Goal: Information Seeking & Learning: Check status

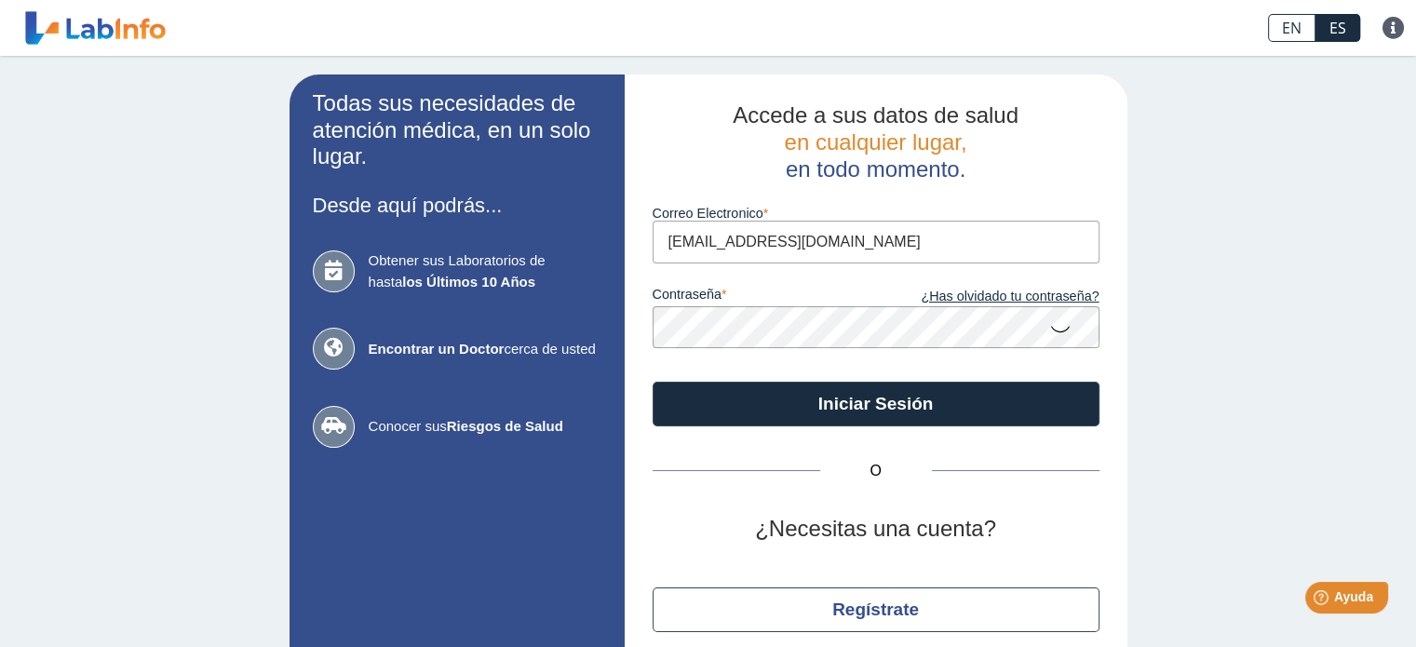
click at [829, 245] on input "sandra11503@hotmail.com" at bounding box center [876, 242] width 447 height 42
type input "publio_melendez@yahoo.com"
click at [1049, 325] on icon at bounding box center [1060, 328] width 22 height 36
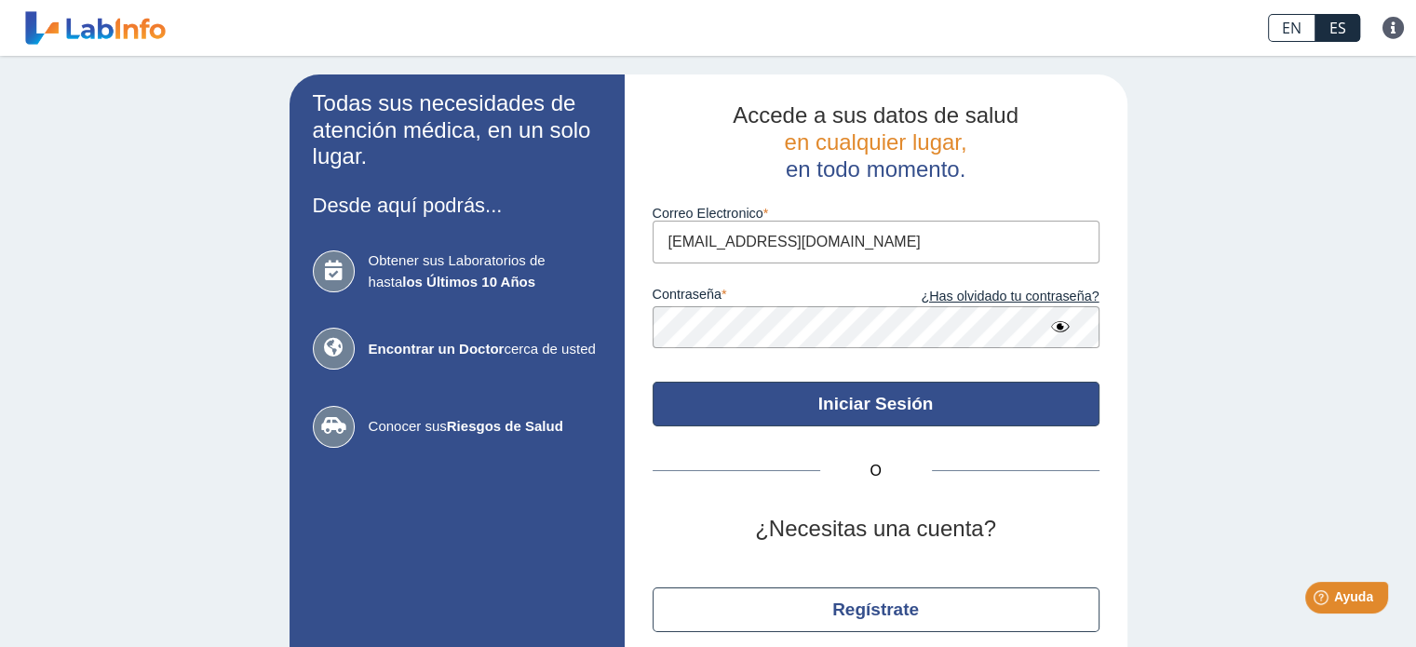
click at [908, 398] on button "Iniciar Sesión" at bounding box center [876, 404] width 447 height 45
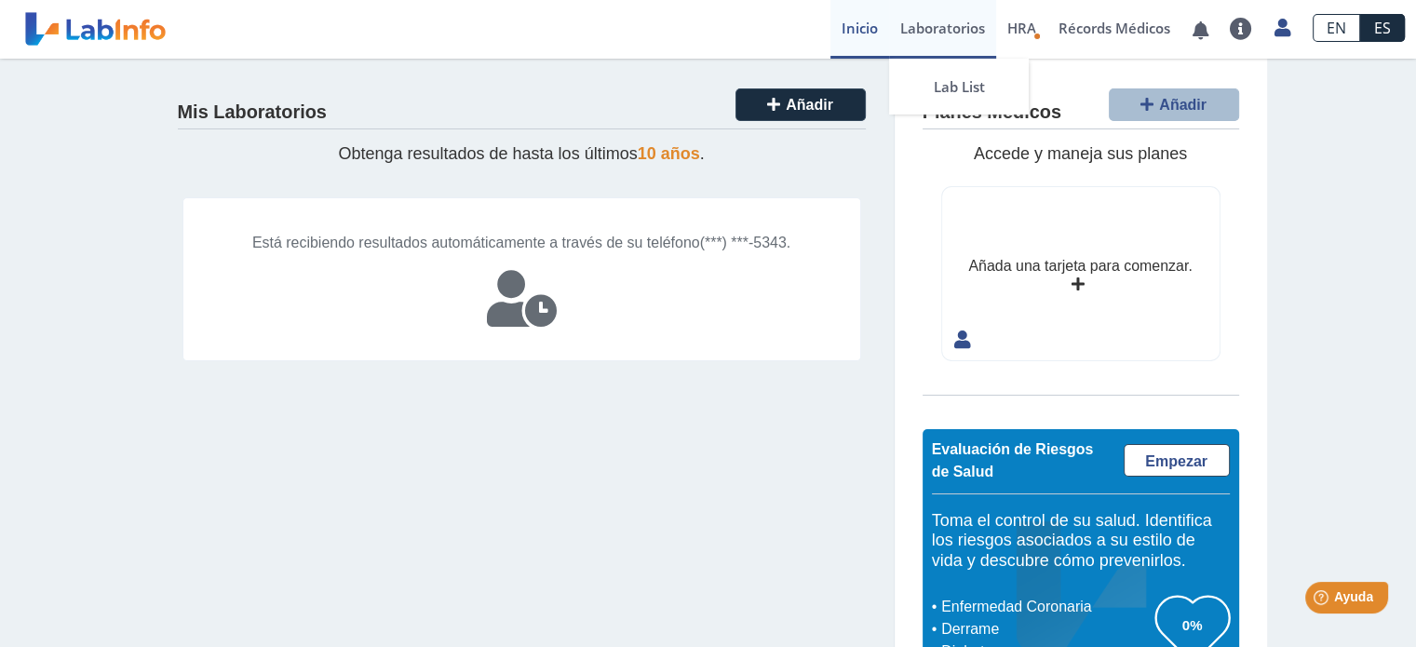
click at [957, 32] on link "Laboratorios" at bounding box center [942, 29] width 107 height 59
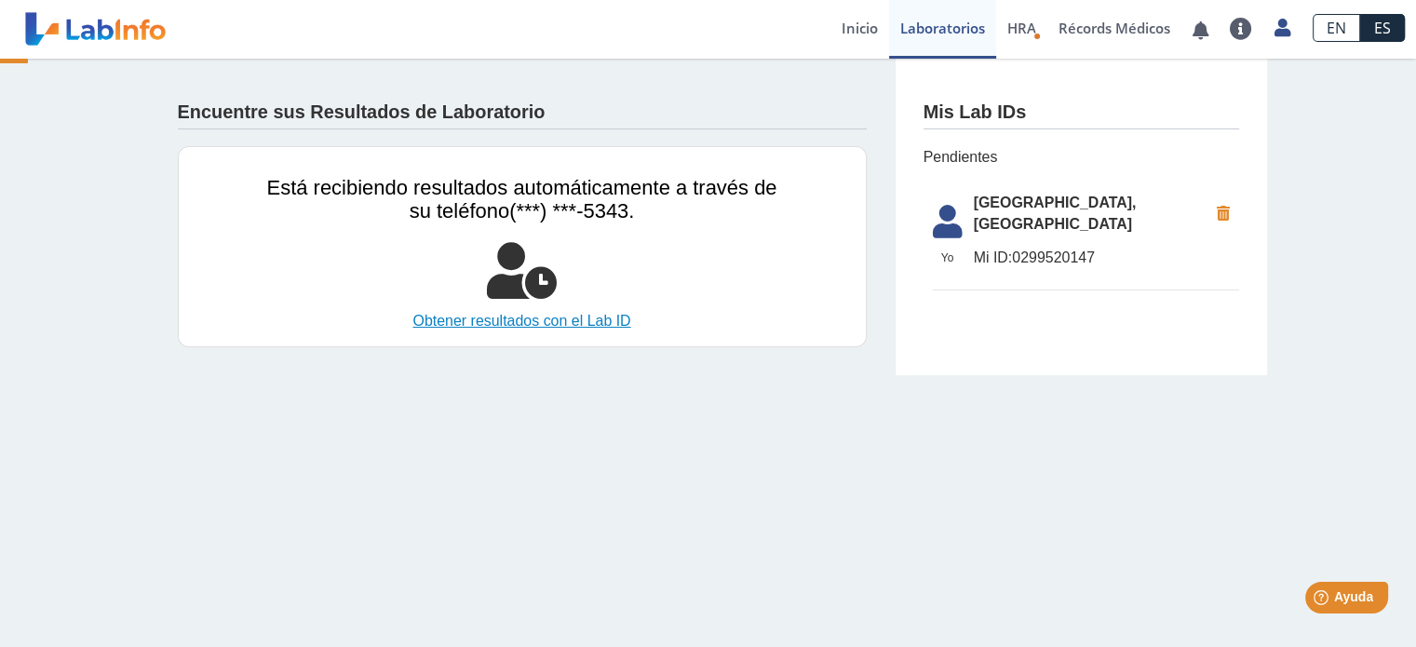
click at [537, 322] on link "Obtener resultados con el Lab ID" at bounding box center [522, 321] width 510 height 22
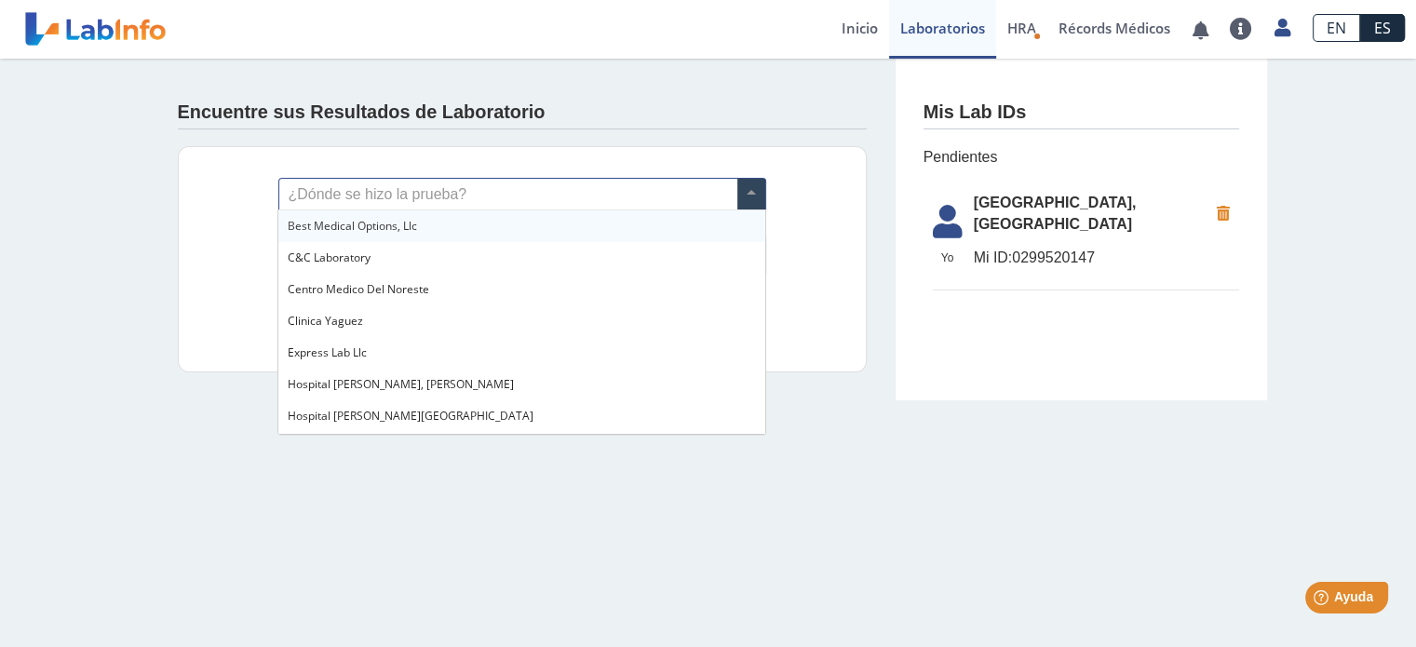
click at [749, 182] on span at bounding box center [752, 195] width 28 height 32
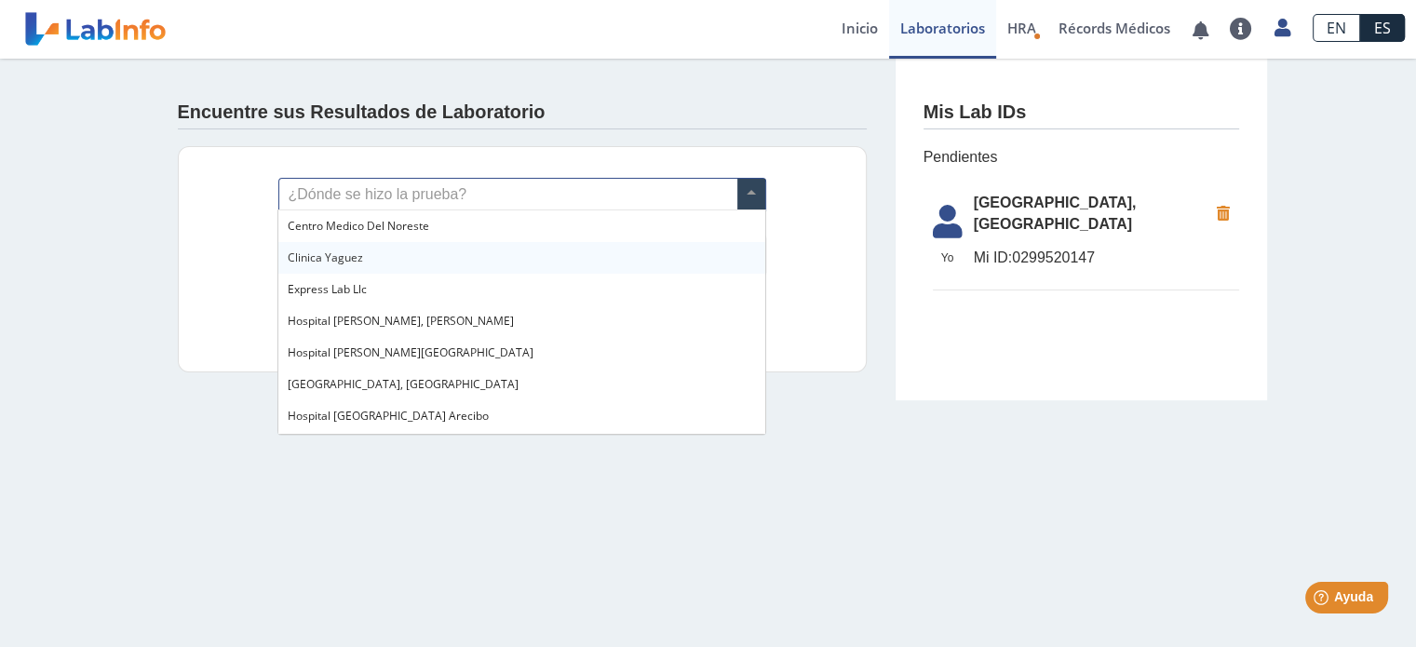
scroll to position [186, 0]
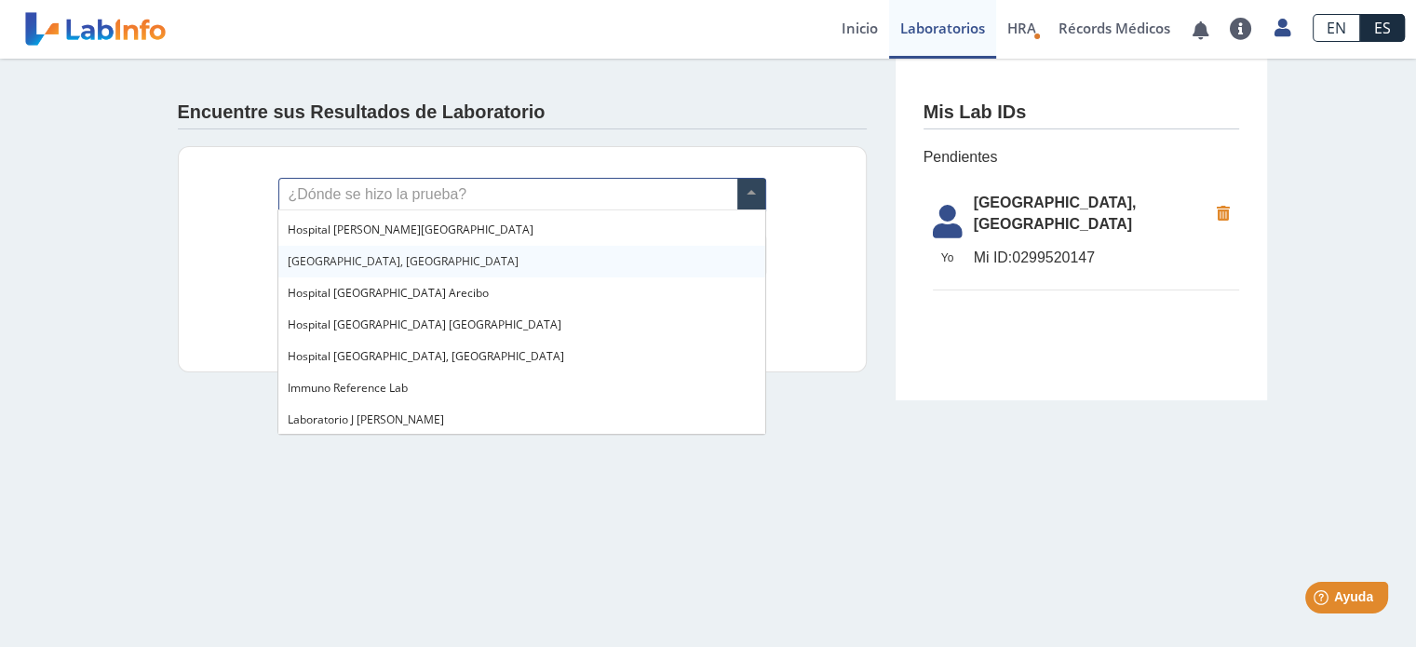
click at [525, 265] on div "[GEOGRAPHIC_DATA], [GEOGRAPHIC_DATA]" at bounding box center [521, 262] width 486 height 32
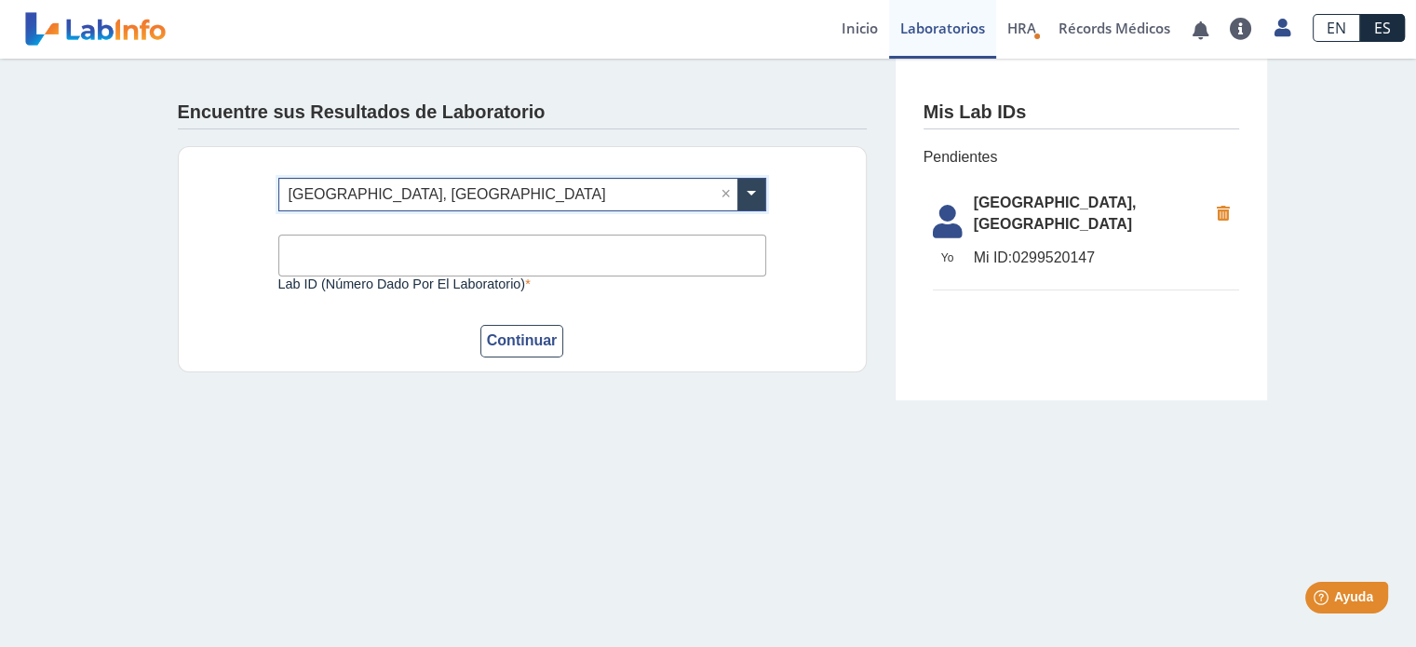
click at [418, 249] on input "Lab ID (número dado por el laboratorio)" at bounding box center [522, 256] width 488 height 42
type input "0299520147"
click at [532, 334] on button "Continuar" at bounding box center [522, 341] width 84 height 33
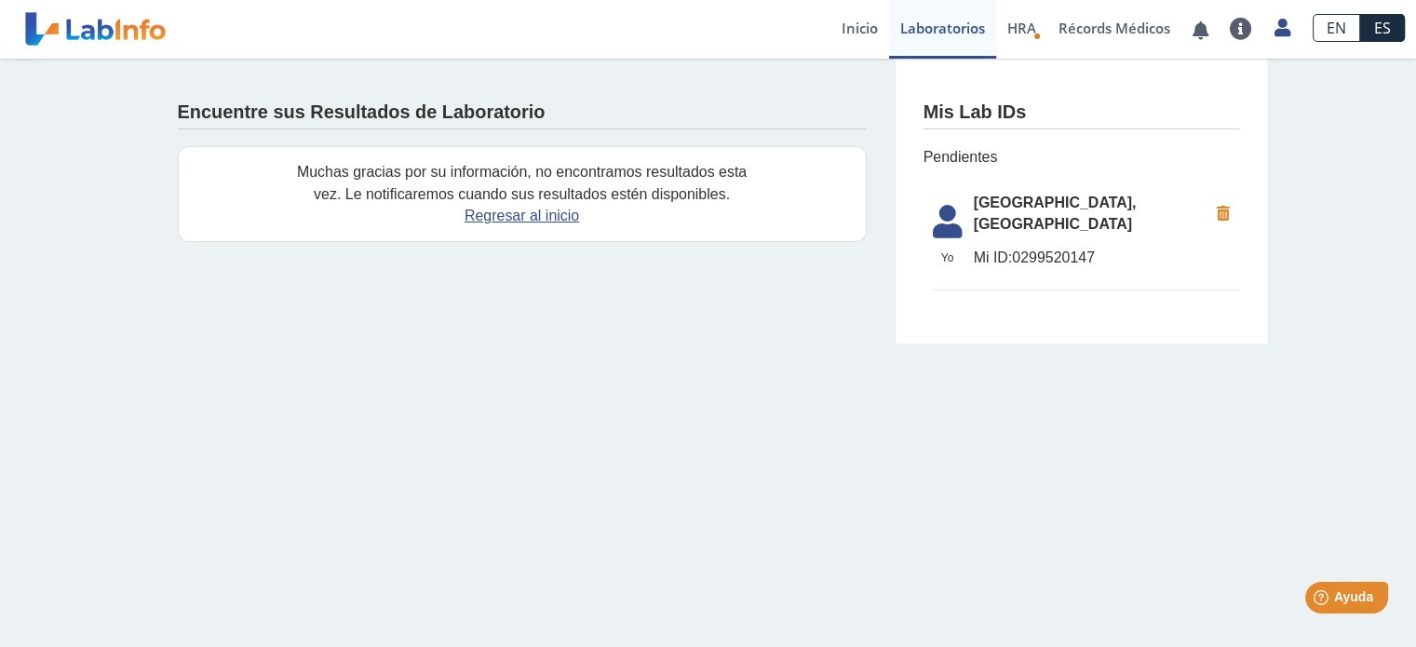
click at [1037, 215] on span "[GEOGRAPHIC_DATA], [GEOGRAPHIC_DATA]" at bounding box center [1091, 214] width 234 height 45
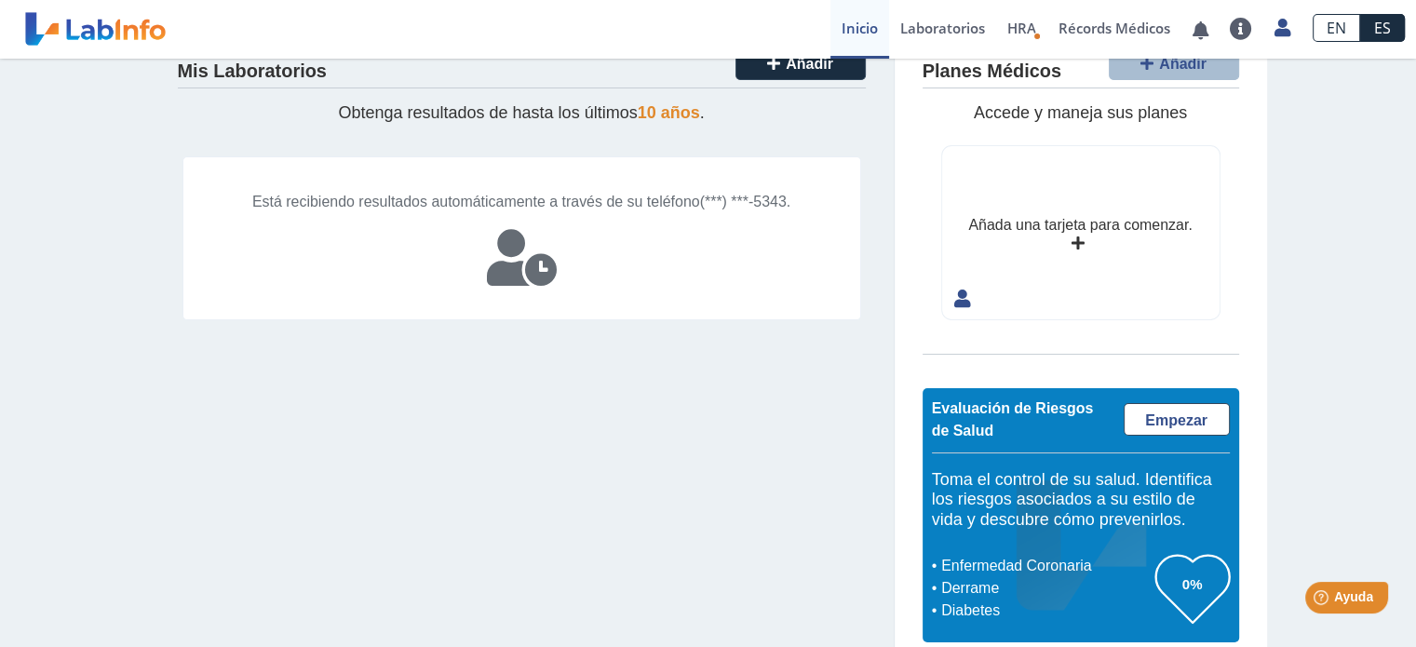
scroll to position [63, 0]
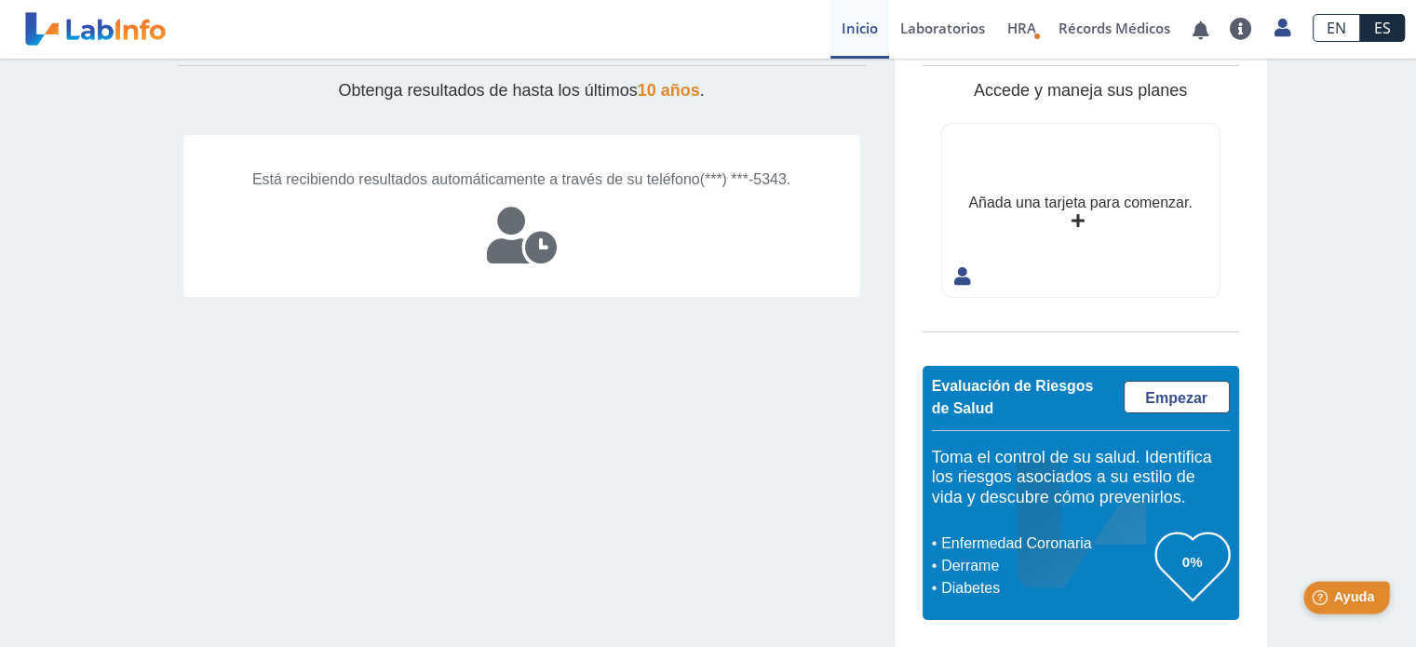
click at [1346, 600] on span "Ayuda" at bounding box center [1353, 597] width 41 height 16
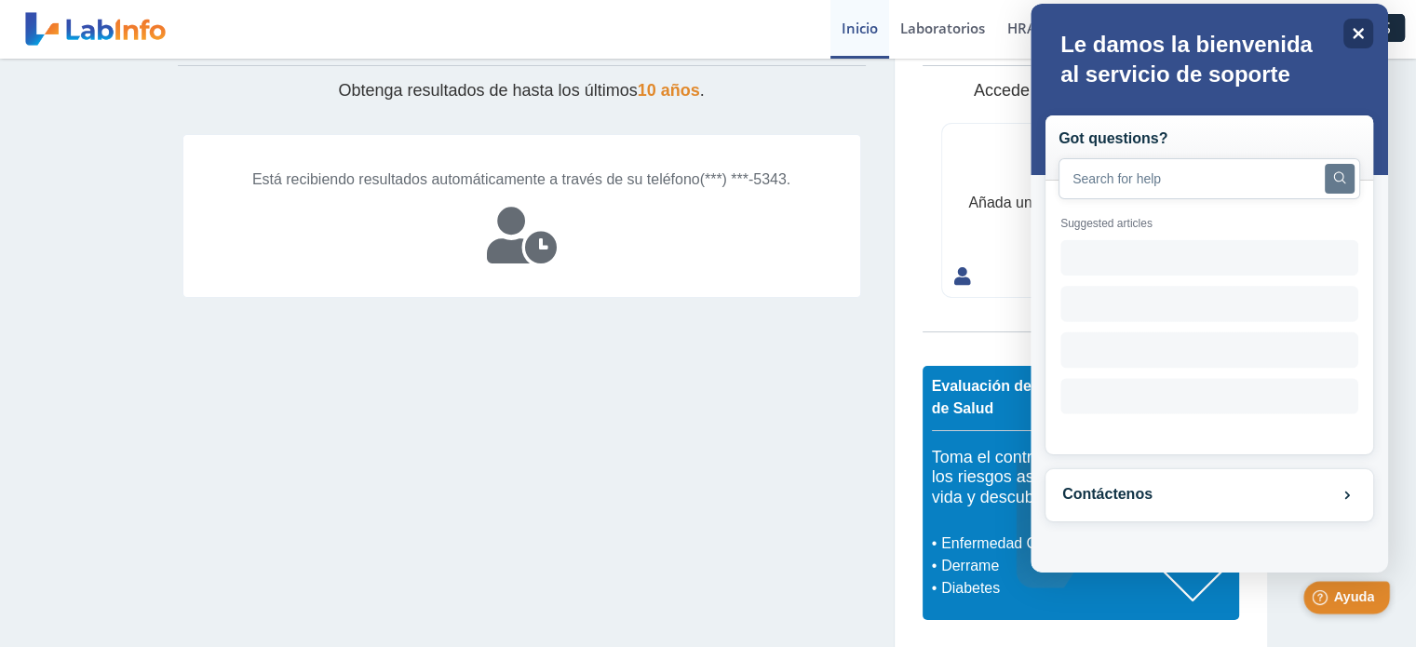
scroll to position [0, 0]
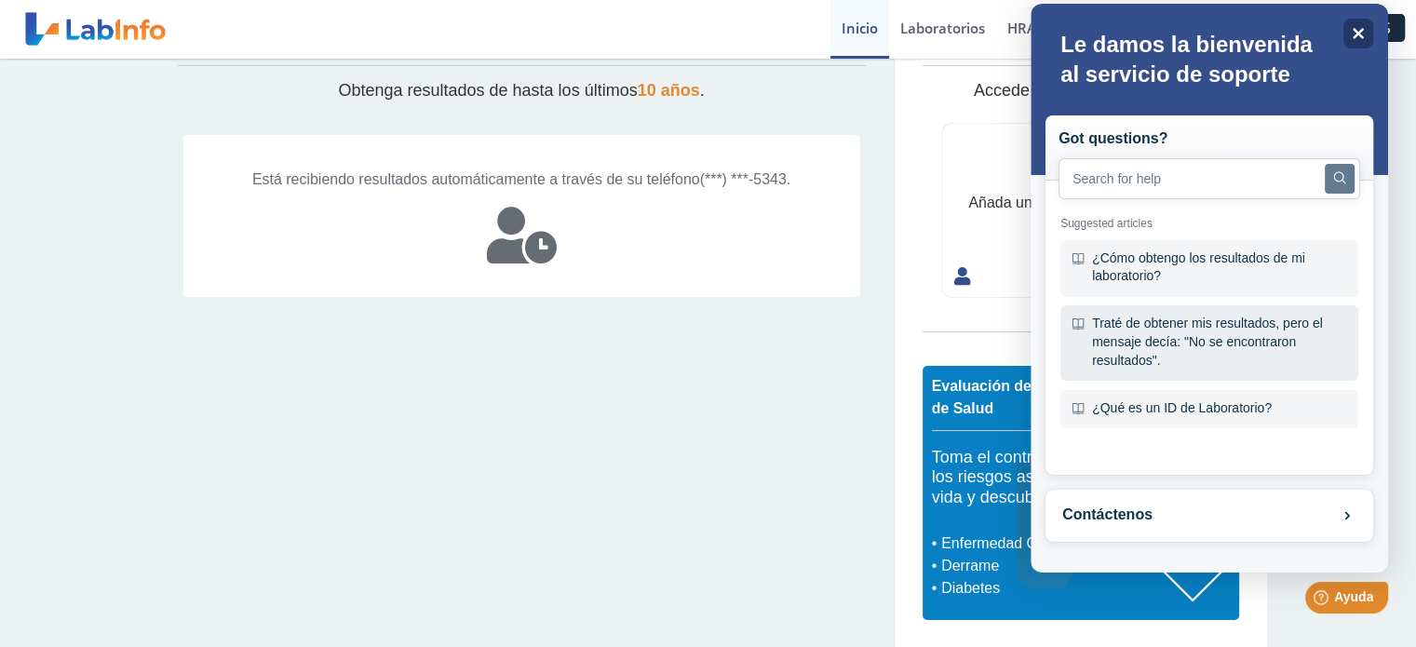
click at [1208, 340] on div "Traté de obtener mis resultados, pero el mensaje decía: "No se encontraron resu…" at bounding box center [1210, 342] width 298 height 75
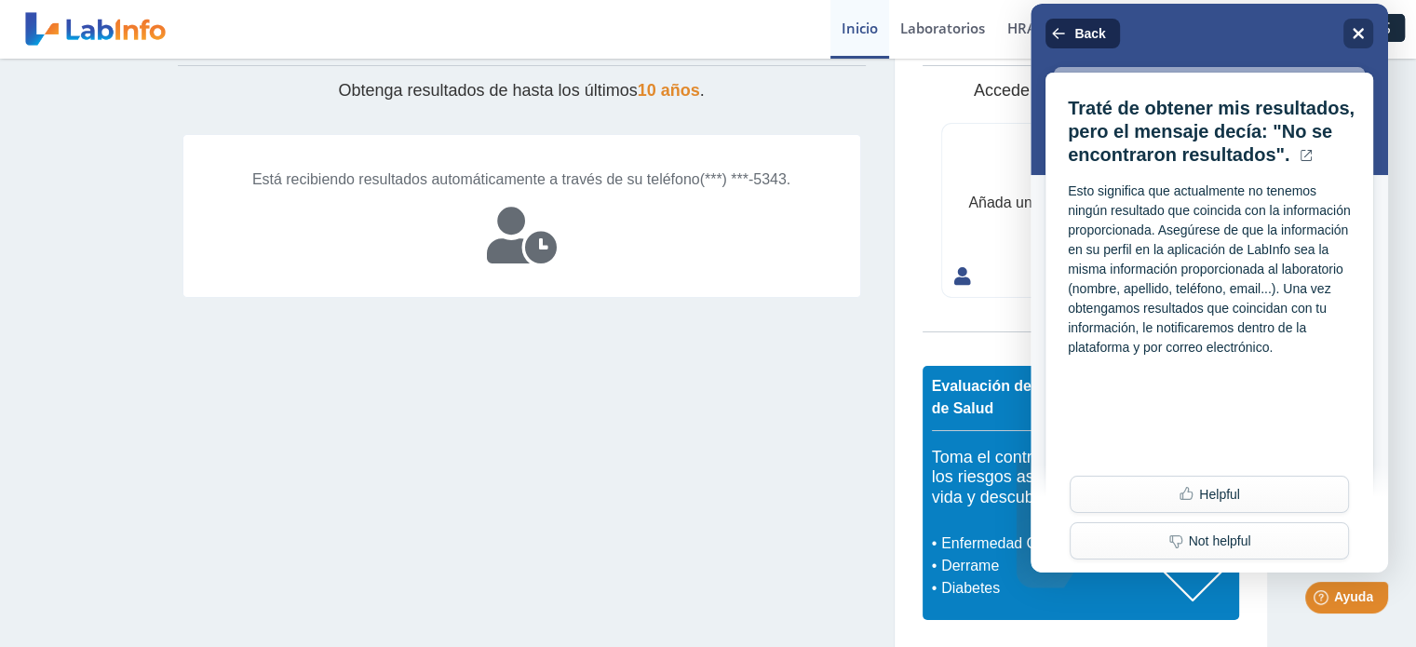
click at [1089, 29] on span "Back" at bounding box center [1090, 33] width 31 height 15
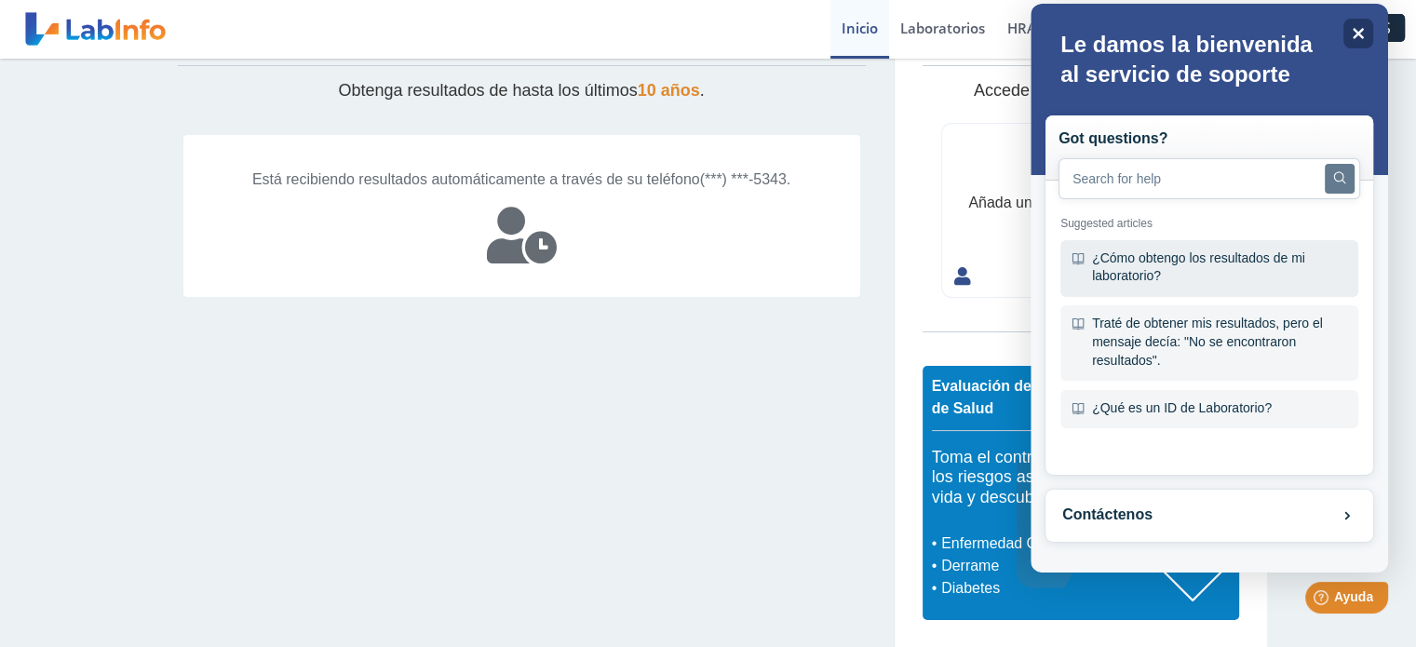
click at [1193, 265] on div "¿Cómo obtengo los resultados de mi laboratorio?" at bounding box center [1210, 268] width 298 height 57
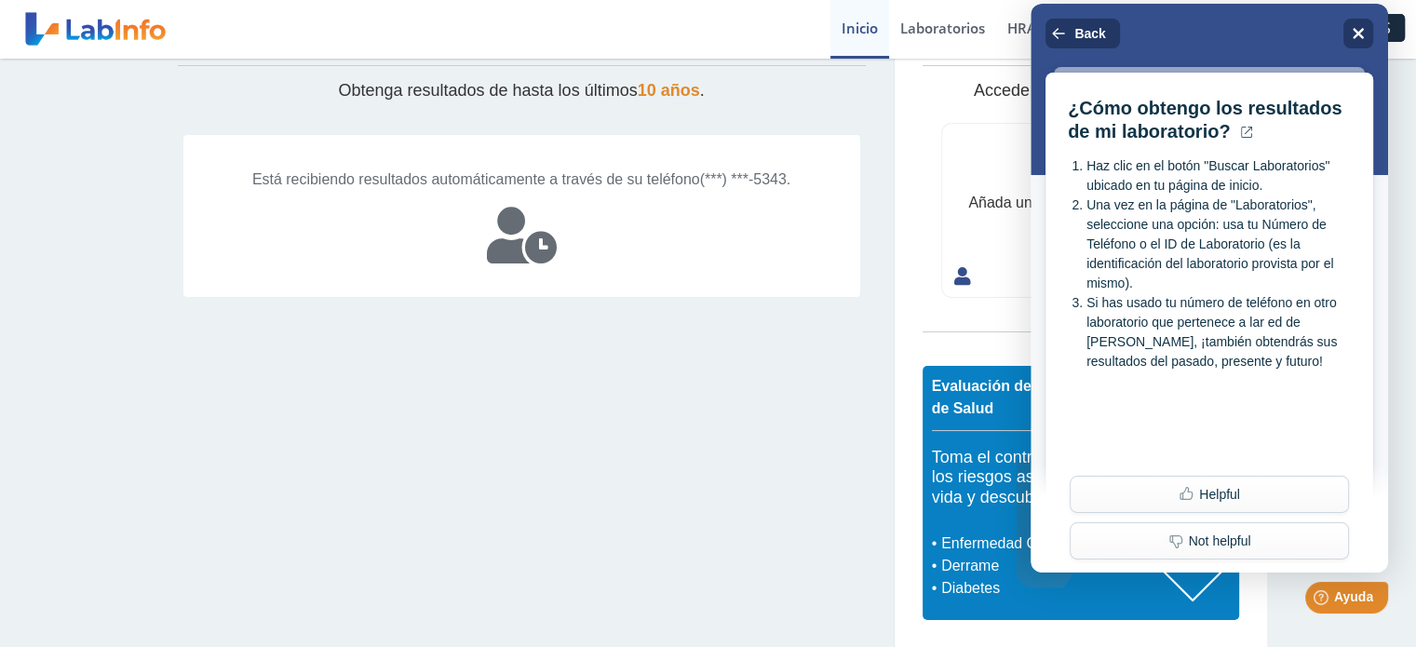
click at [721, 457] on div "Mis Laboratorios Añadir Obtenga resultados de hasta los últimos 10 años . Está …" at bounding box center [522, 321] width 745 height 653
click at [938, 31] on link "Laboratorios" at bounding box center [942, 29] width 107 height 59
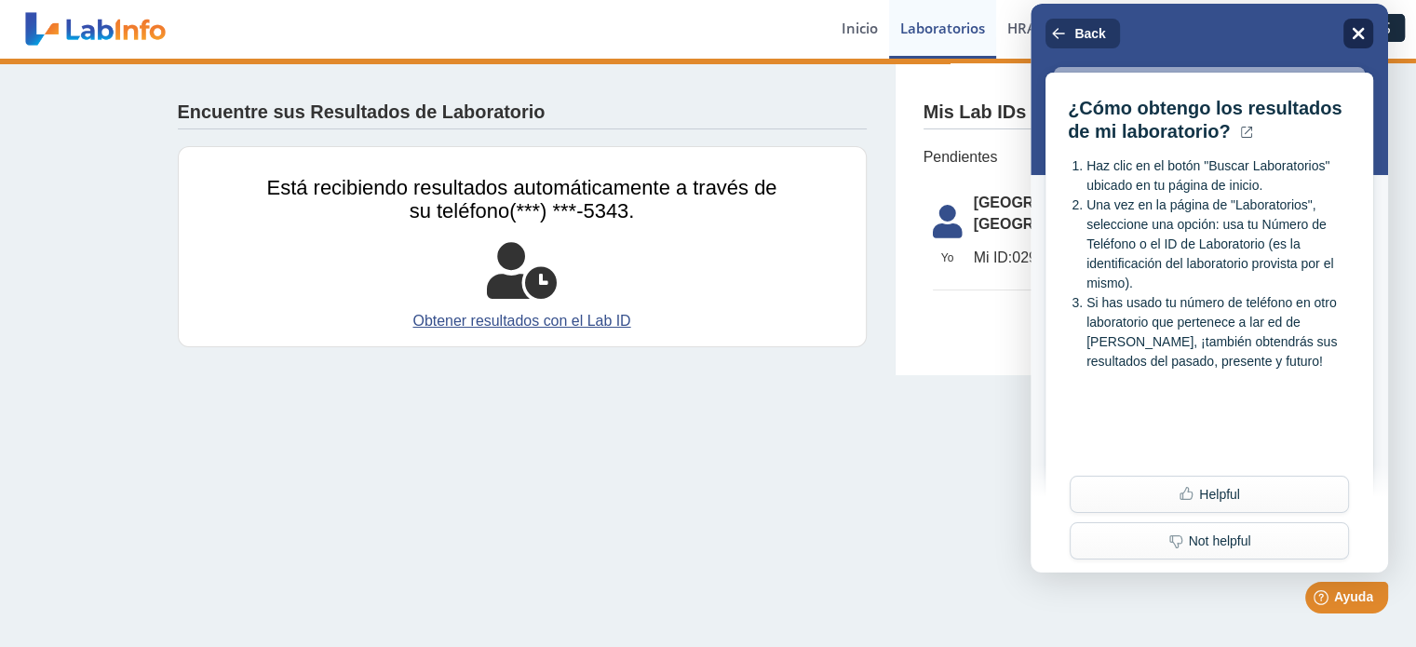
click at [1366, 26] on div "Close" at bounding box center [1359, 34] width 30 height 30
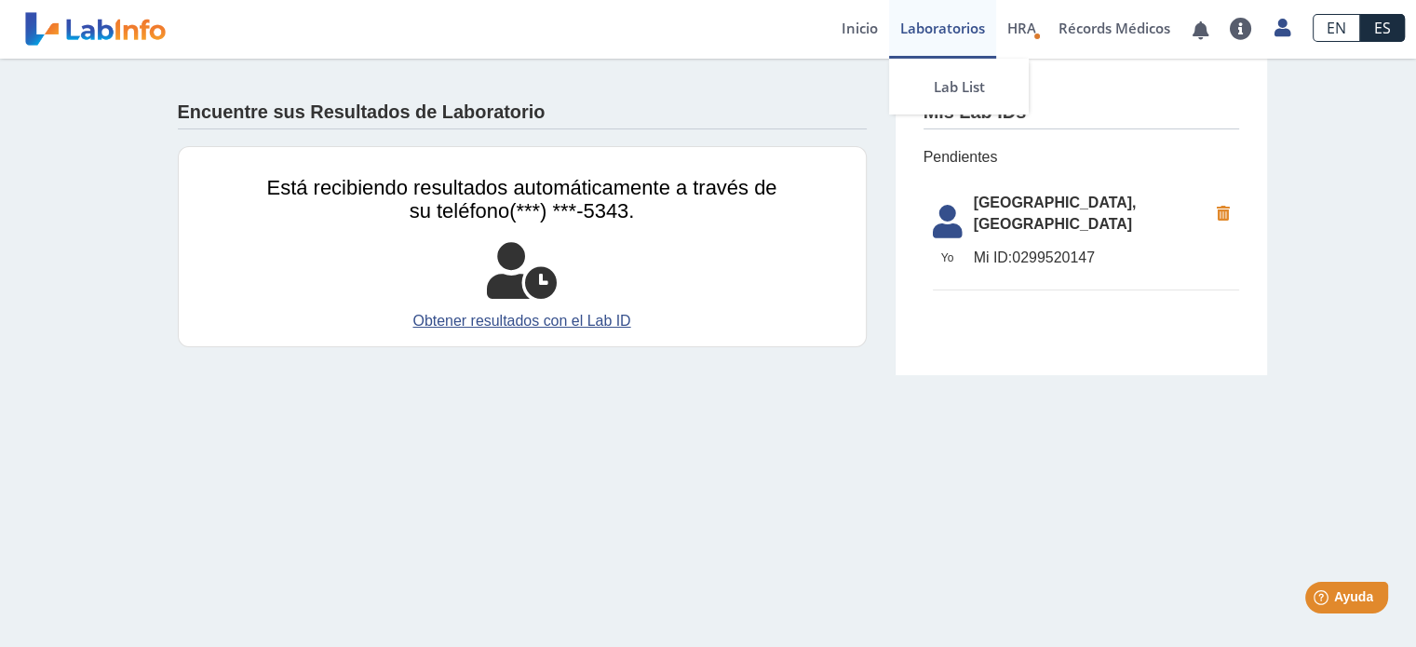
click at [940, 28] on link "Laboratorios" at bounding box center [942, 29] width 107 height 59
click at [600, 310] on link "Obtener resultados con el Lab ID" at bounding box center [522, 321] width 510 height 22
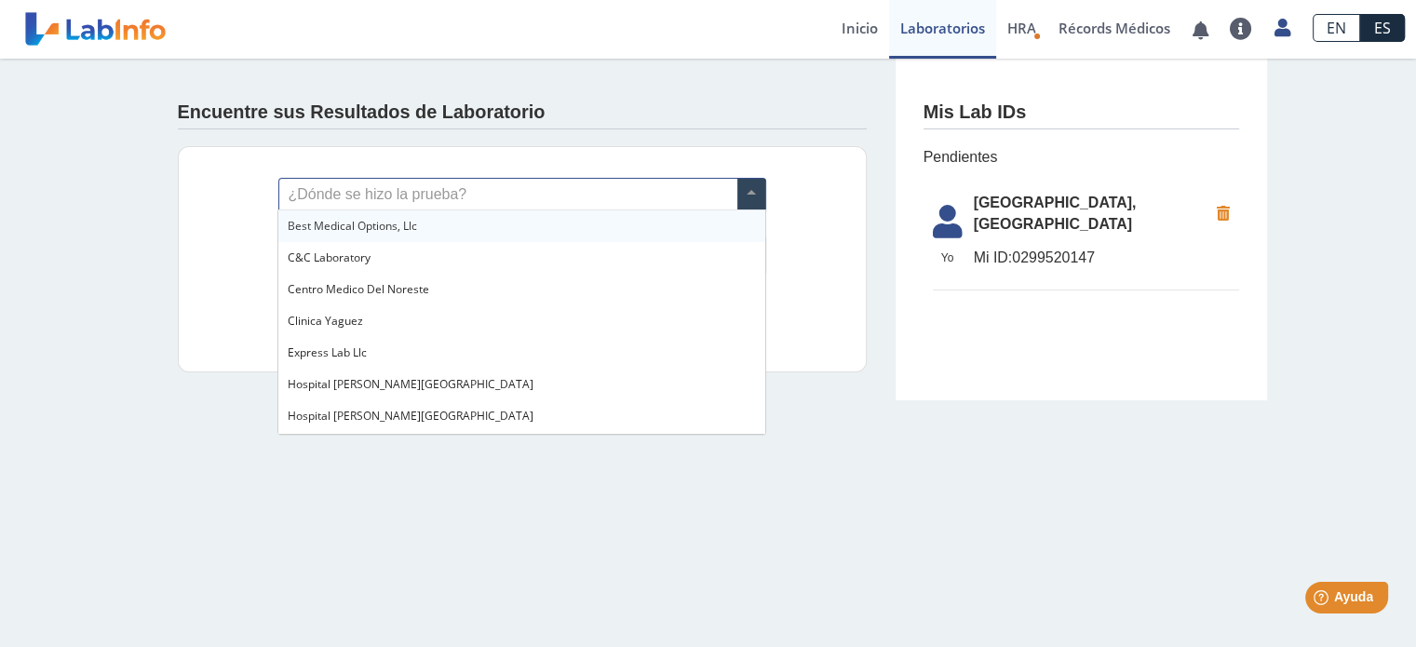
click at [749, 191] on span at bounding box center [752, 195] width 28 height 32
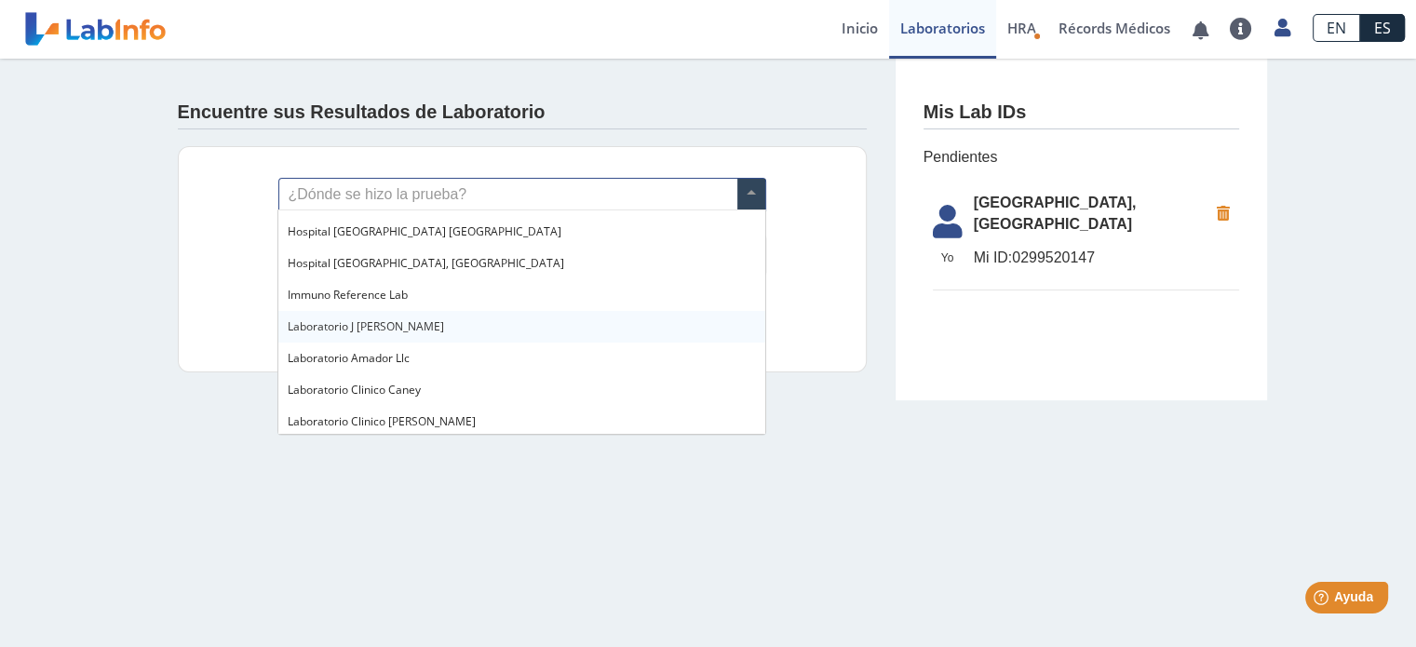
scroll to position [186, 0]
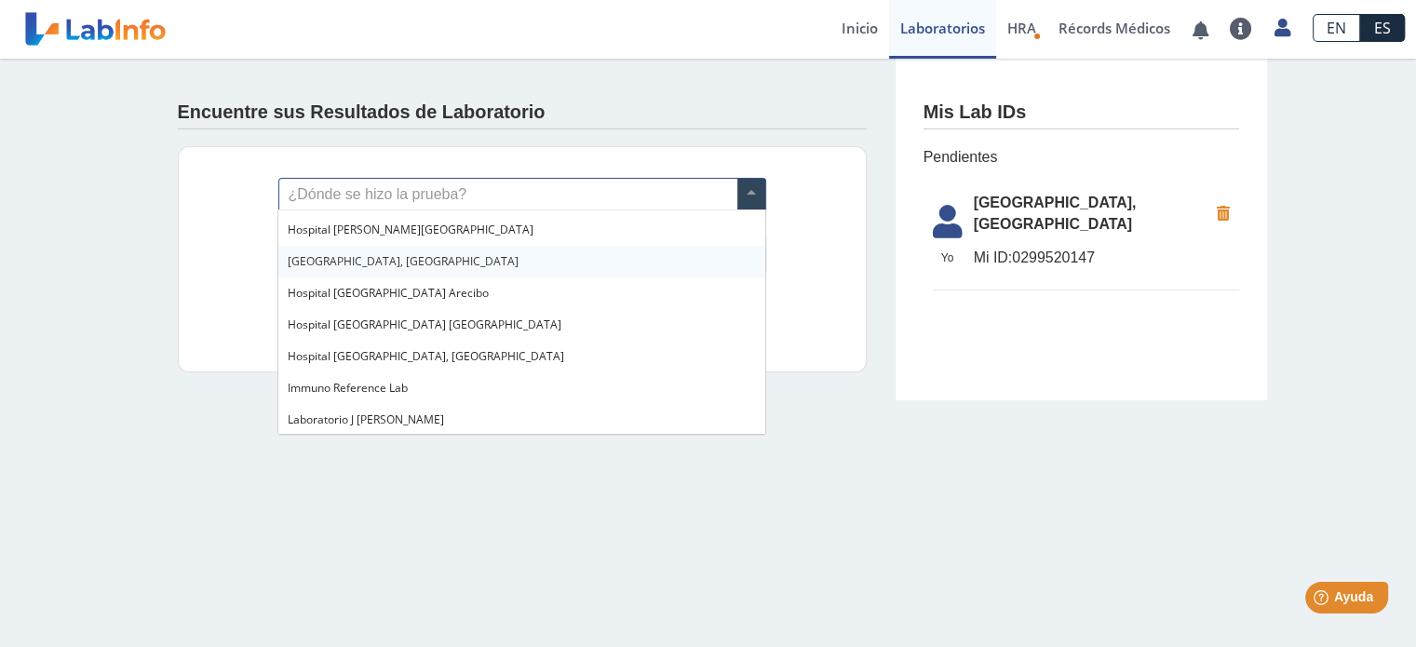
click at [583, 260] on div "[GEOGRAPHIC_DATA], [GEOGRAPHIC_DATA]" at bounding box center [521, 262] width 486 height 32
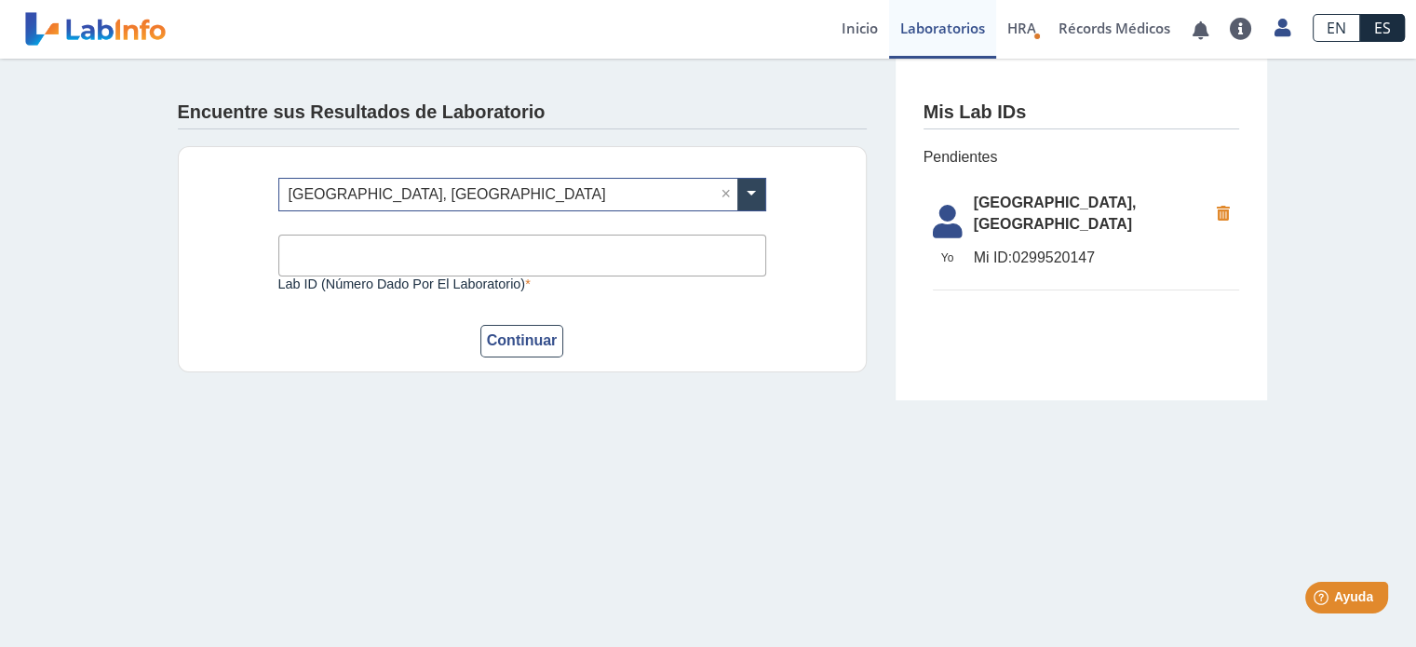
click at [551, 259] on input "Lab ID (número dado por el laboratorio)" at bounding box center [522, 256] width 488 height 42
type input "6517841"
click at [525, 335] on button "Continuar" at bounding box center [522, 341] width 84 height 33
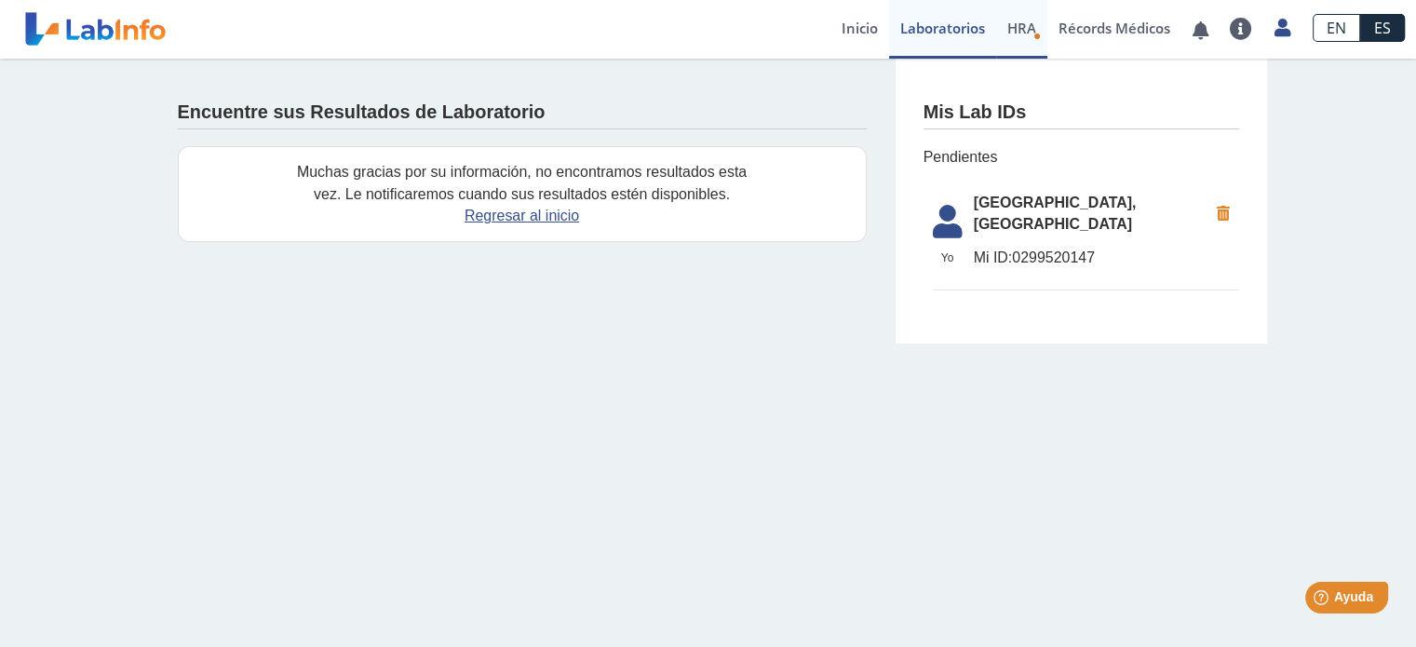
click at [1021, 29] on span "HRA" at bounding box center [1022, 28] width 29 height 19
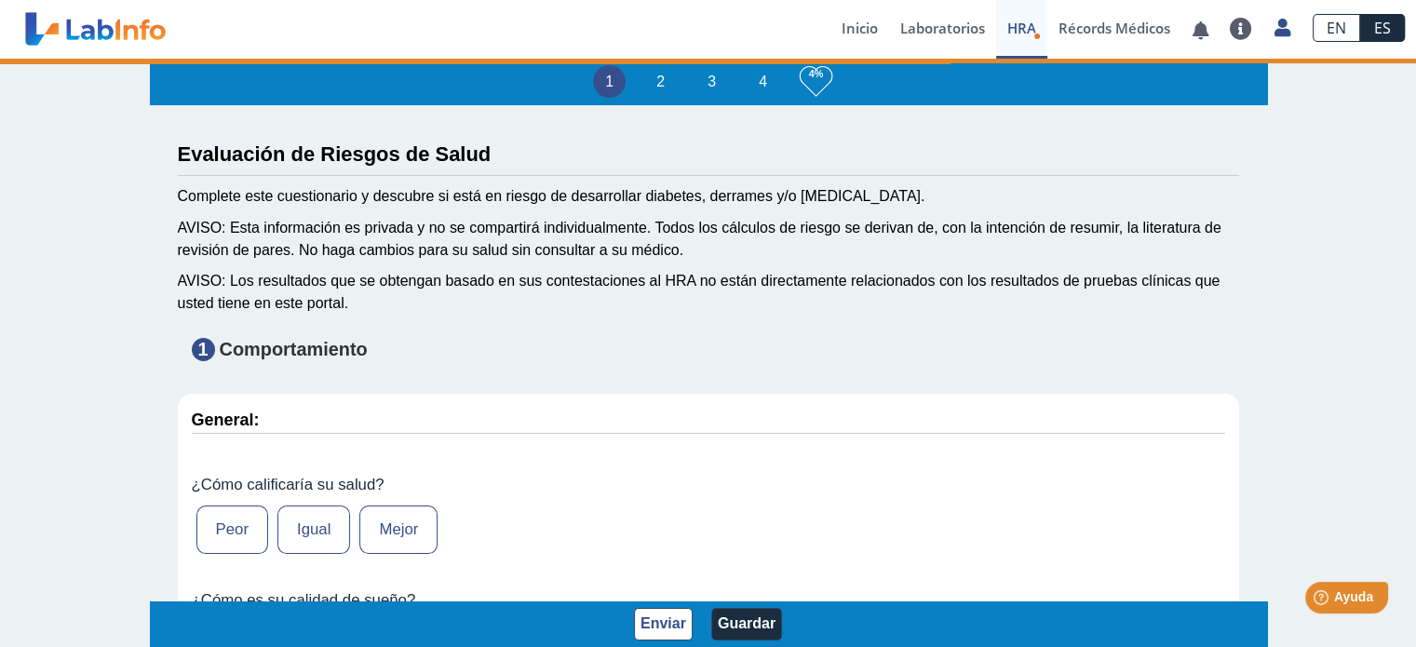
type input "[PERSON_NAME]"
type input "[DATE]"
select select
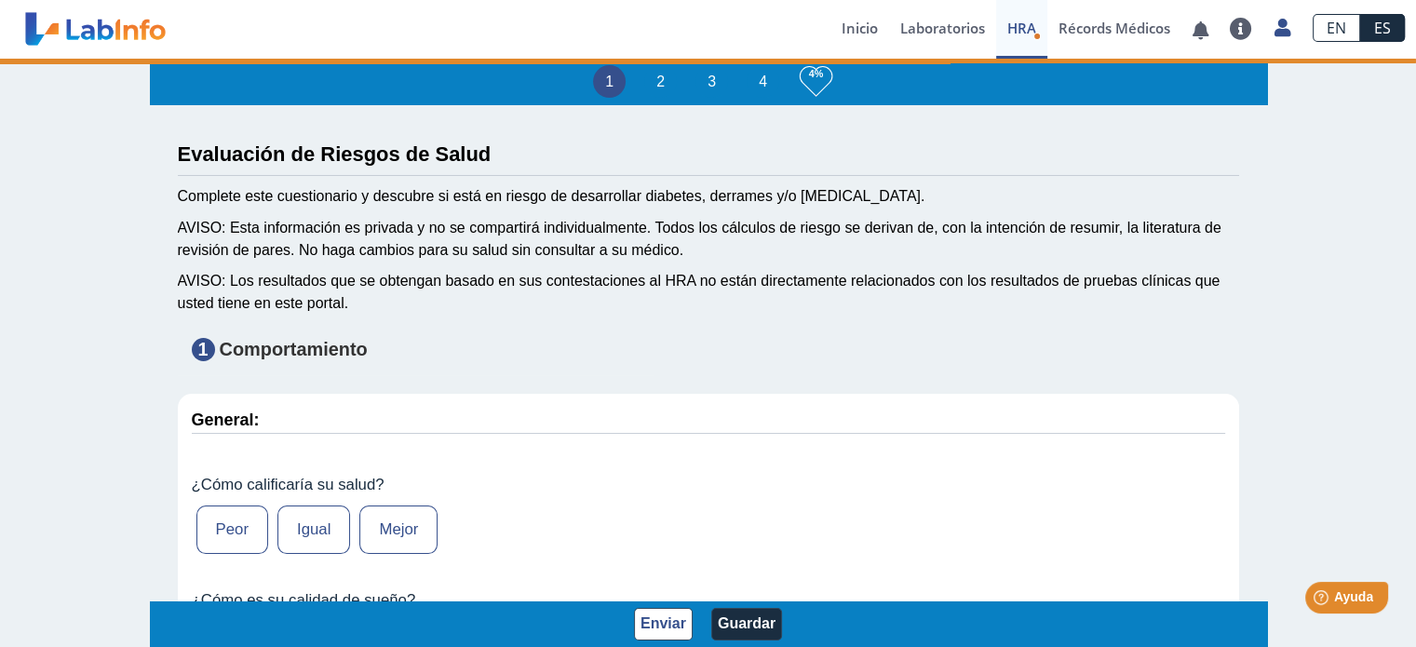
select select
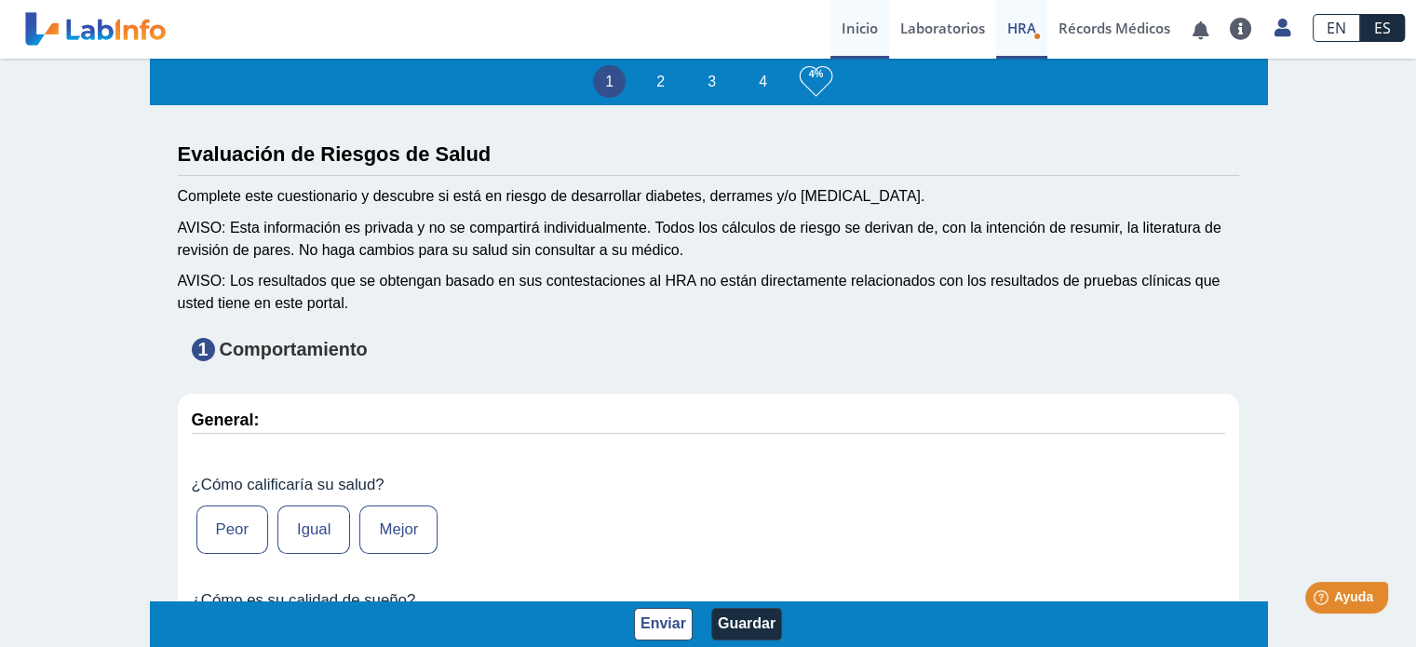
click at [860, 18] on link "Inicio" at bounding box center [860, 29] width 59 height 59
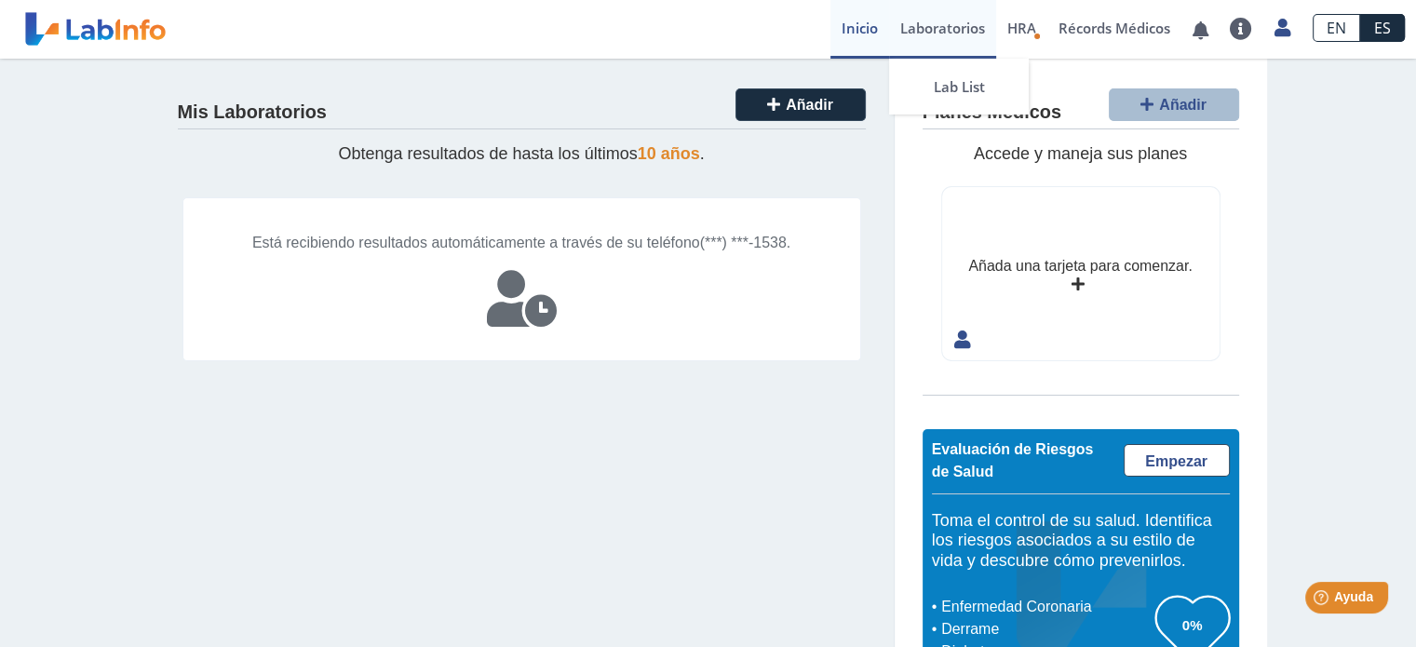
click at [954, 24] on link "Laboratorios" at bounding box center [942, 29] width 107 height 59
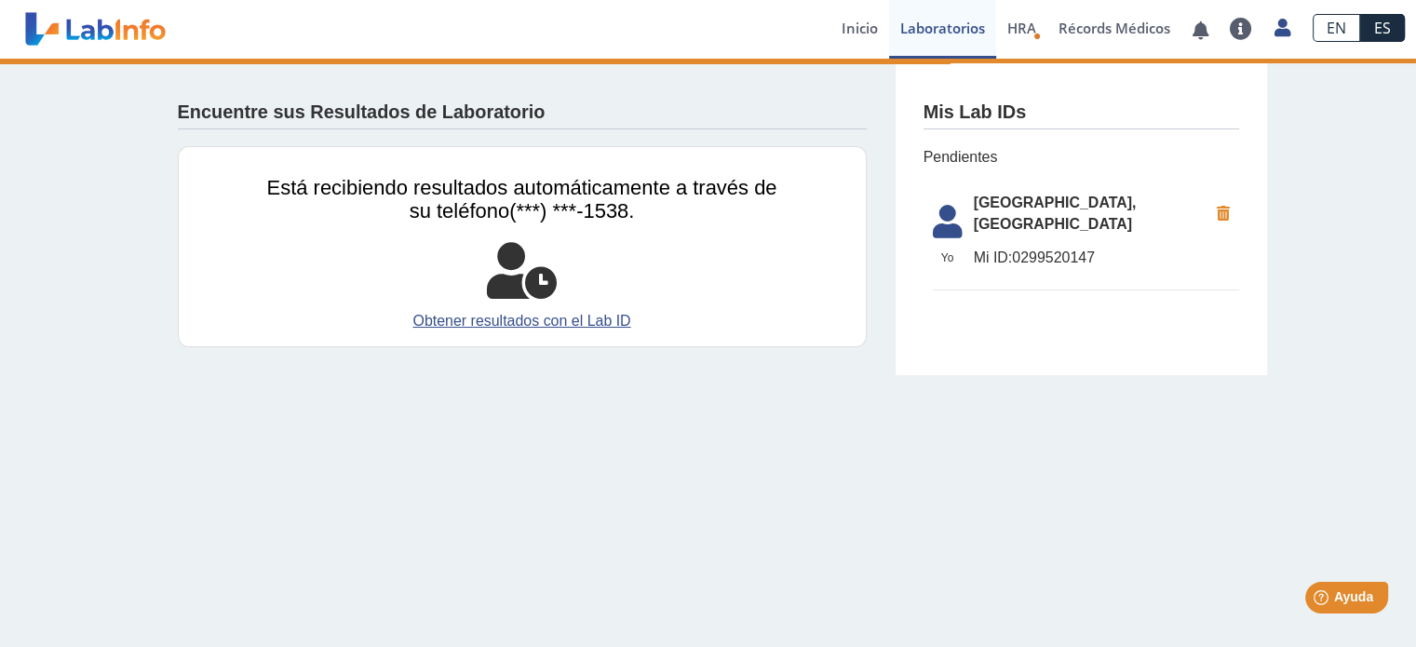
click at [1023, 229] on span "[GEOGRAPHIC_DATA], [GEOGRAPHIC_DATA]" at bounding box center [1091, 214] width 234 height 45
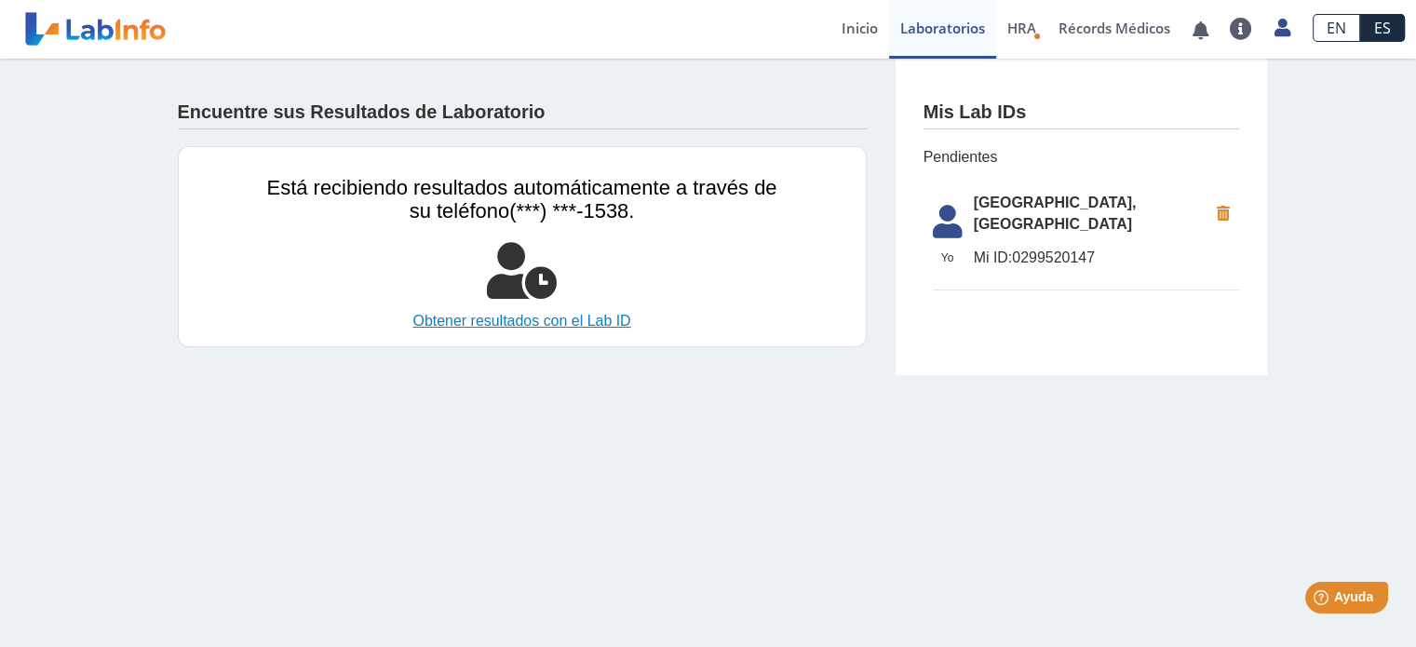
click at [551, 312] on link "Obtener resultados con el Lab ID" at bounding box center [522, 321] width 510 height 22
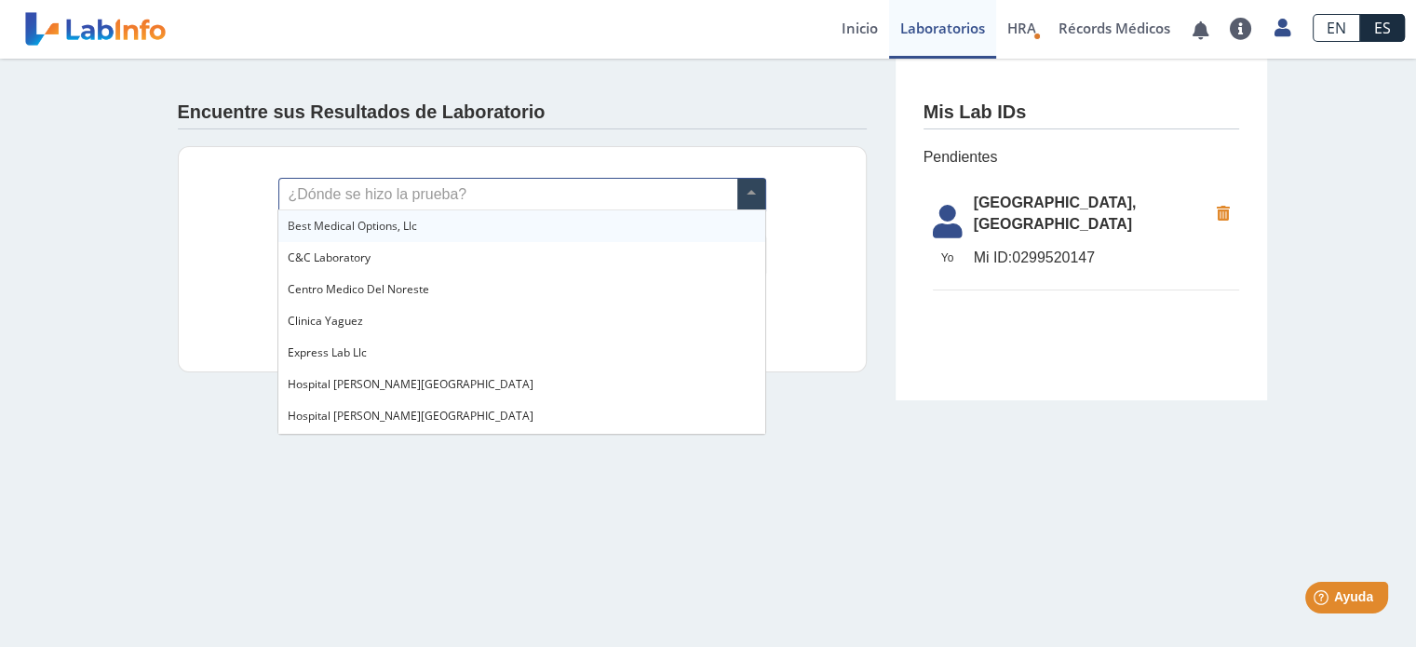
click at [748, 189] on span at bounding box center [752, 195] width 28 height 32
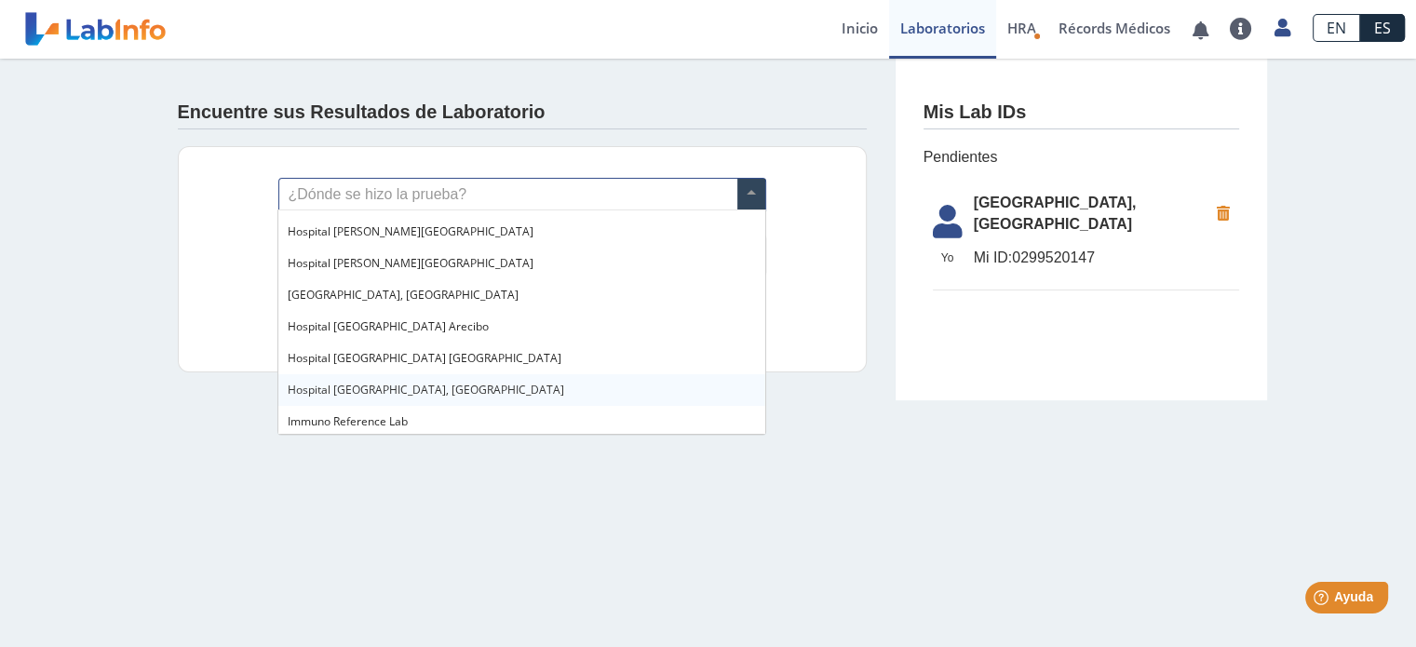
scroll to position [186, 0]
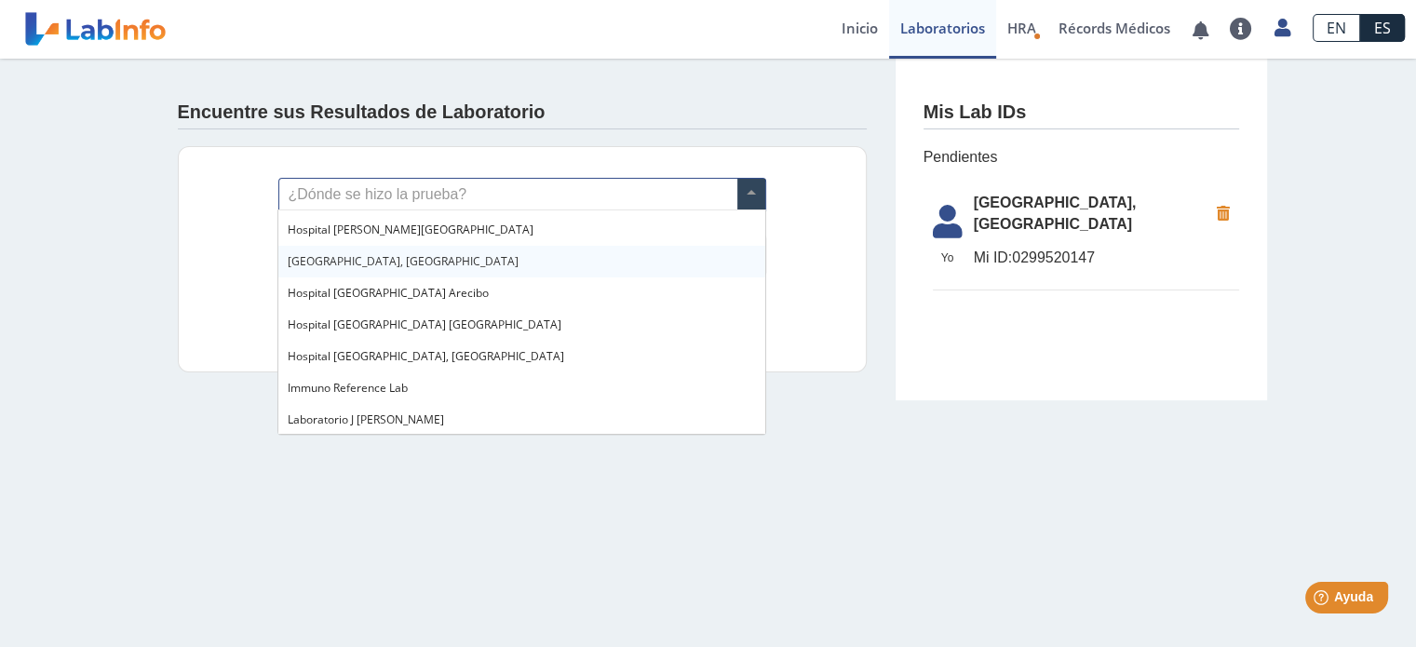
click at [628, 264] on div "[GEOGRAPHIC_DATA], [GEOGRAPHIC_DATA]" at bounding box center [521, 262] width 486 height 32
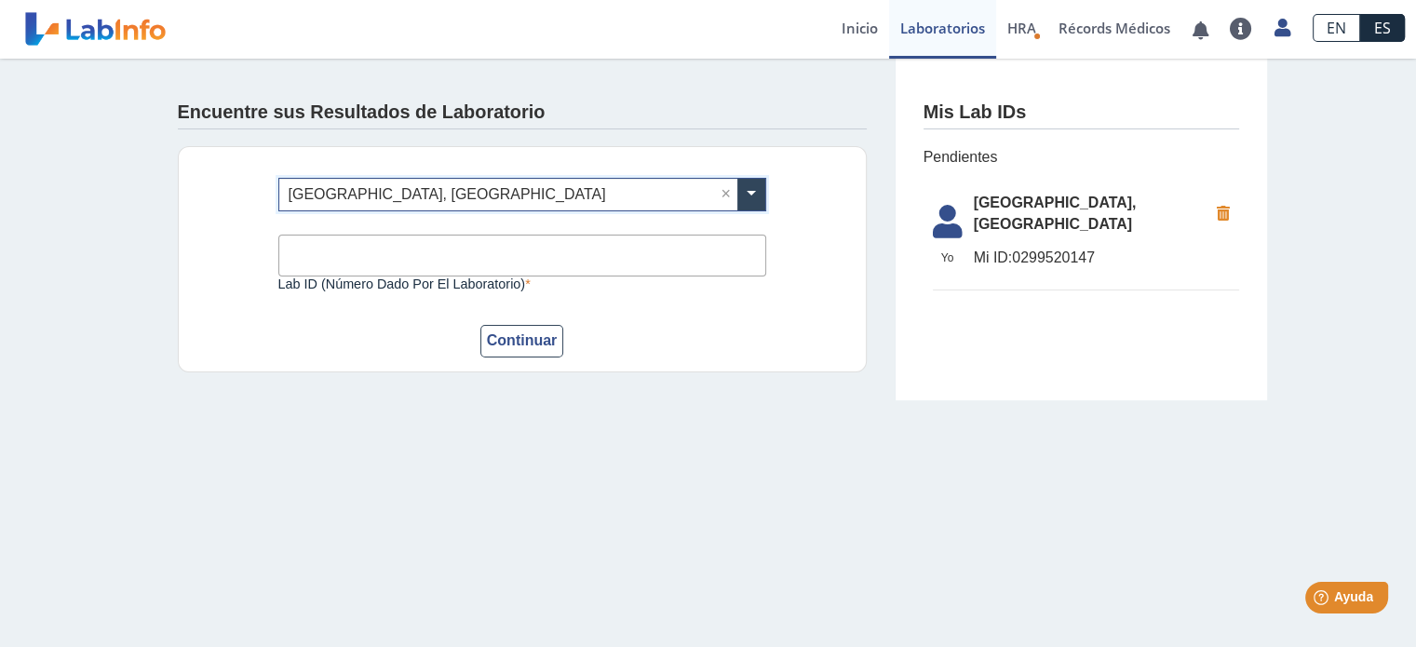
click at [458, 267] on input "Lab ID (número dado por el laboratorio)" at bounding box center [522, 256] width 488 height 42
type input "6517841"
click at [541, 339] on button "Continuar" at bounding box center [522, 341] width 84 height 33
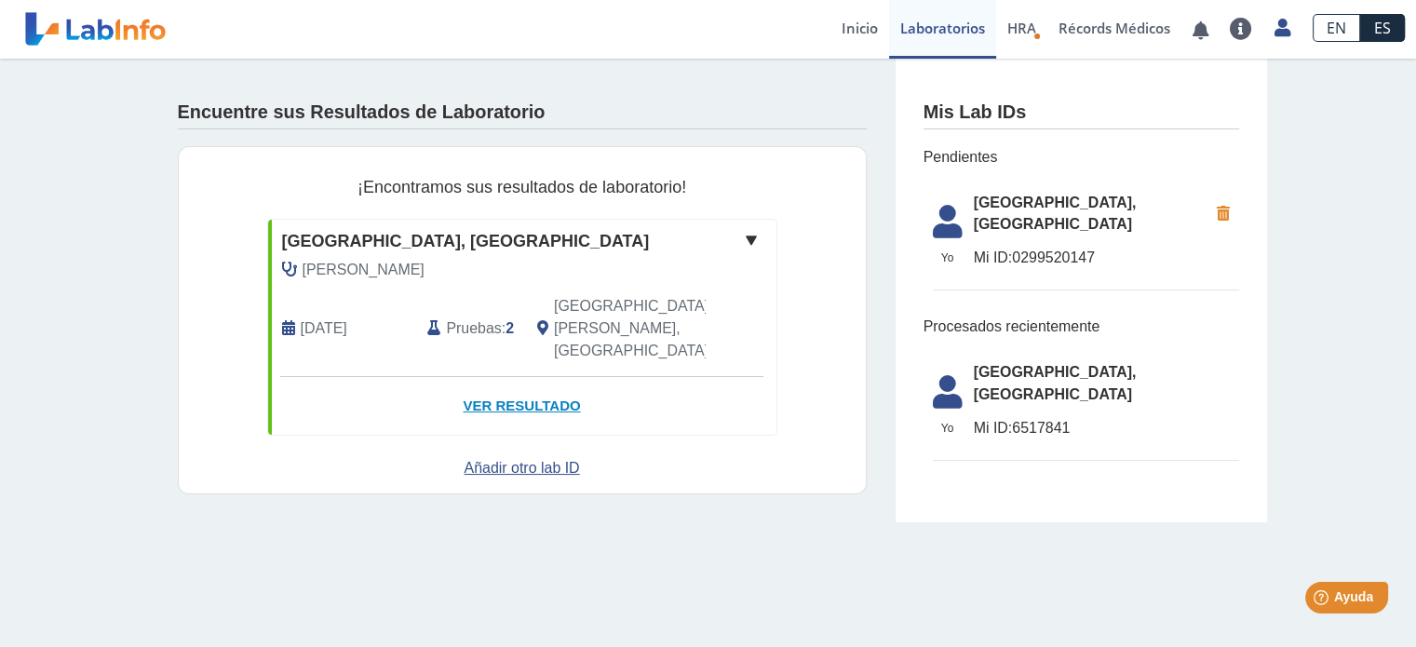
click at [539, 377] on link "Ver Resultado" at bounding box center [522, 406] width 508 height 59
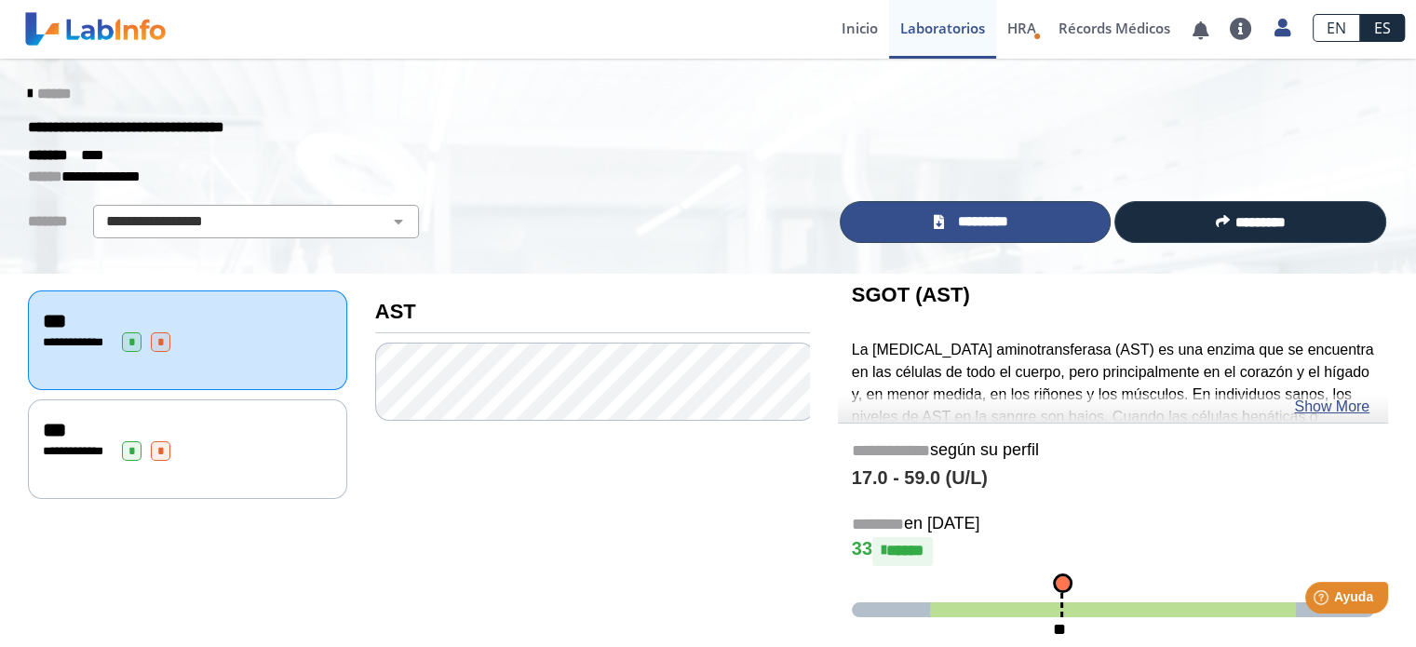
click at [1047, 219] on link "*********" at bounding box center [976, 222] width 272 height 42
